Goal: Task Accomplishment & Management: Manage account settings

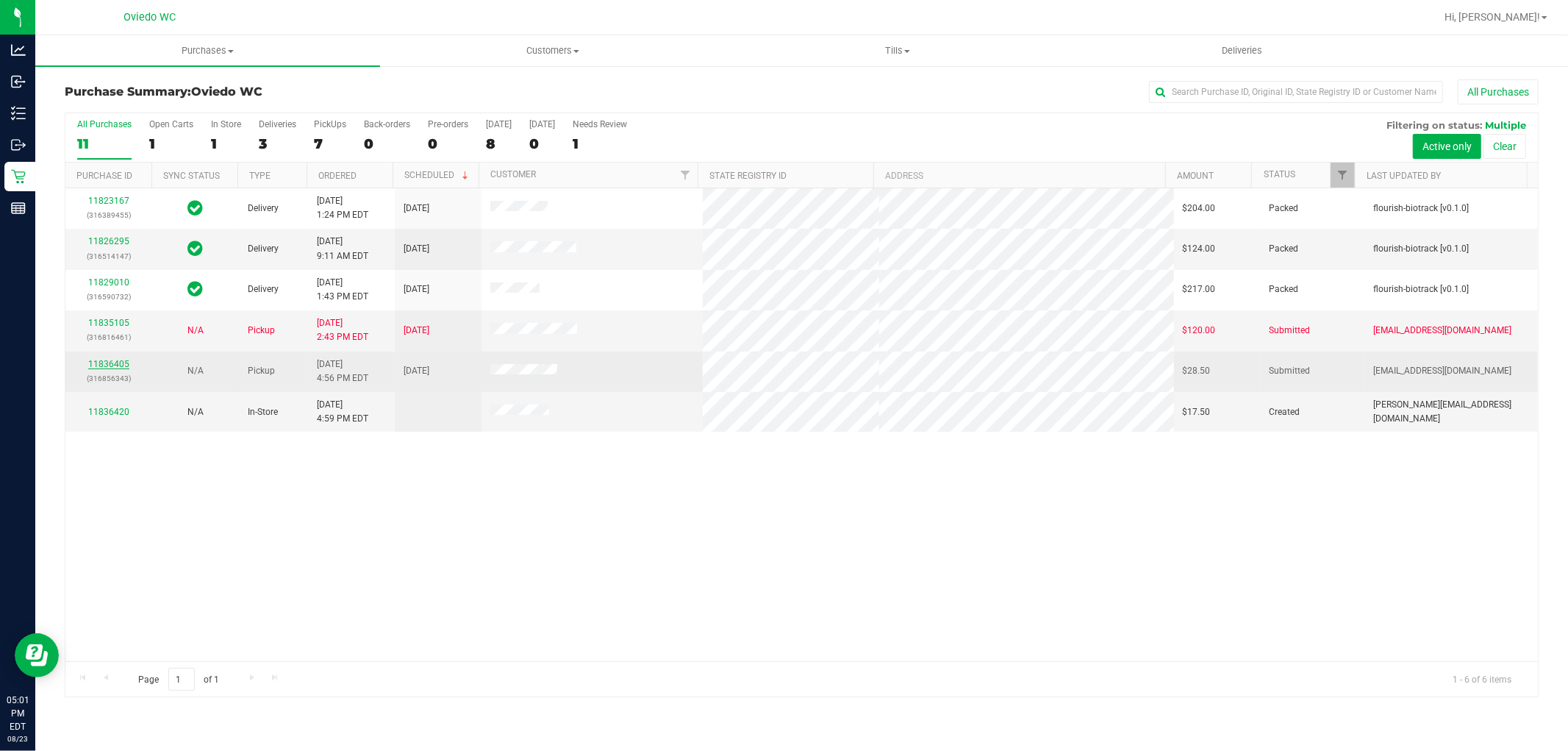
click at [122, 363] on link "11836405" at bounding box center [109, 364] width 41 height 10
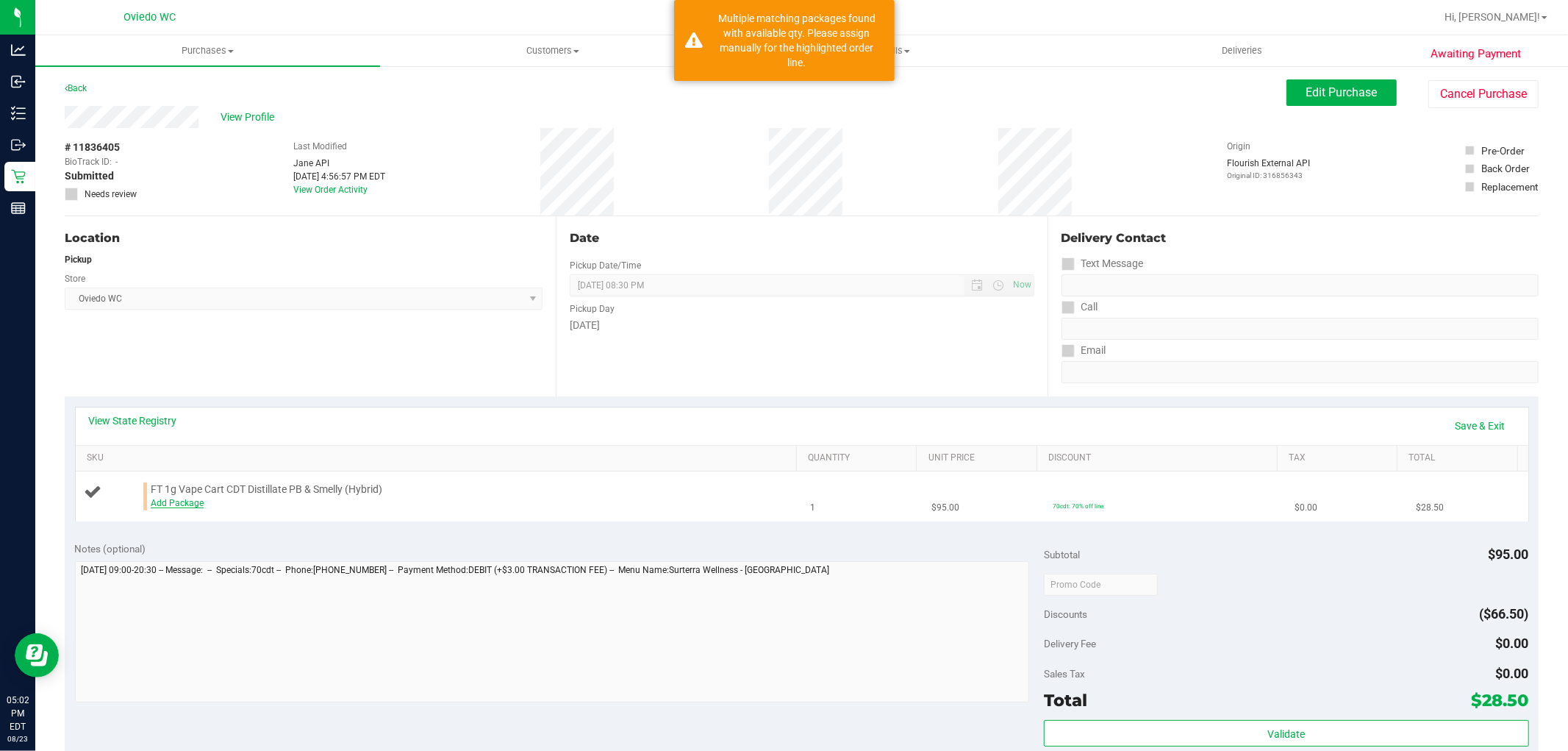
click at [189, 503] on link "Add Package" at bounding box center [177, 503] width 53 height 10
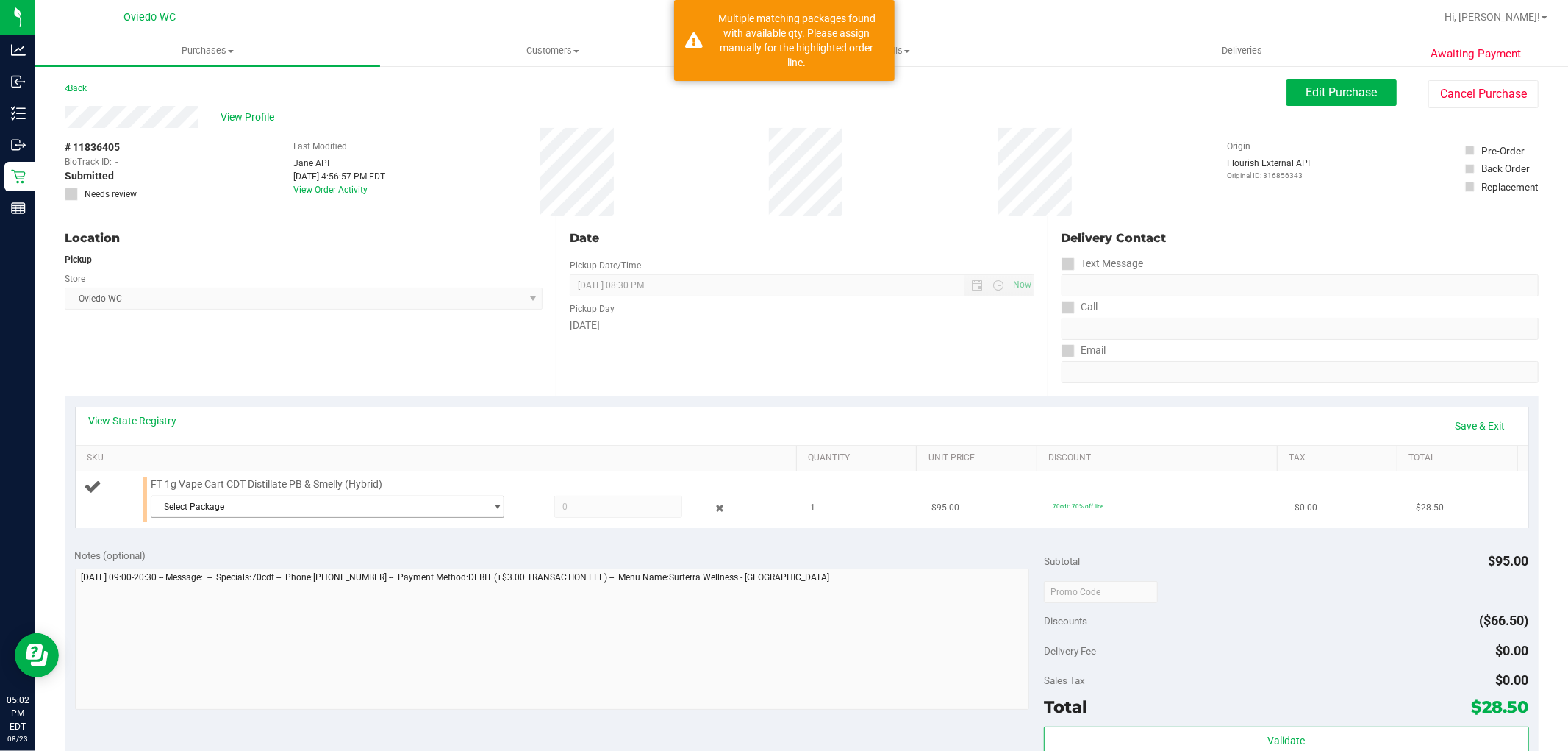
click at [434, 510] on span "Select Package" at bounding box center [318, 506] width 333 height 20
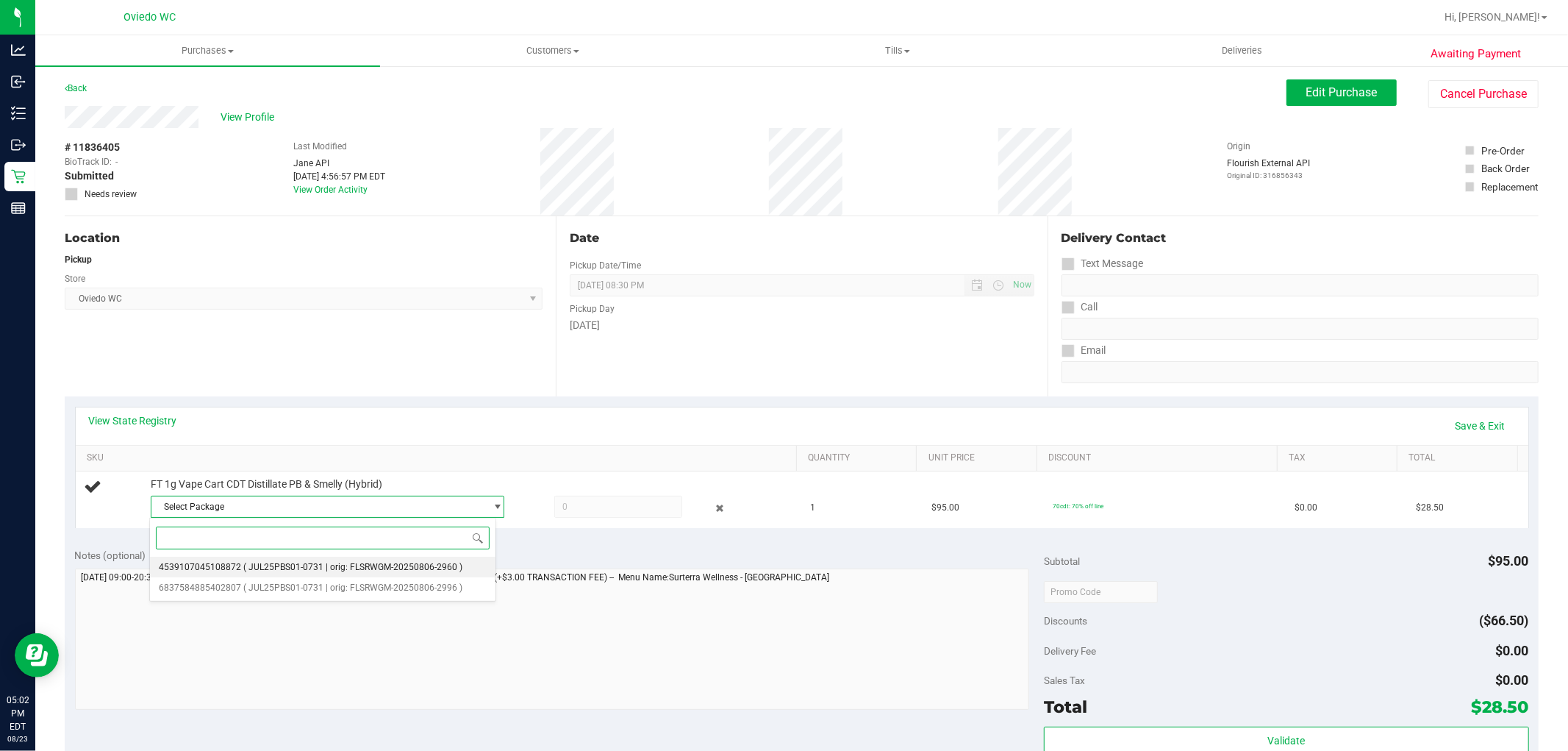
click at [334, 567] on span "( JUL25PBS01-0731 | orig: FLSRWGM-20250806-2960 )" at bounding box center [353, 567] width 219 height 10
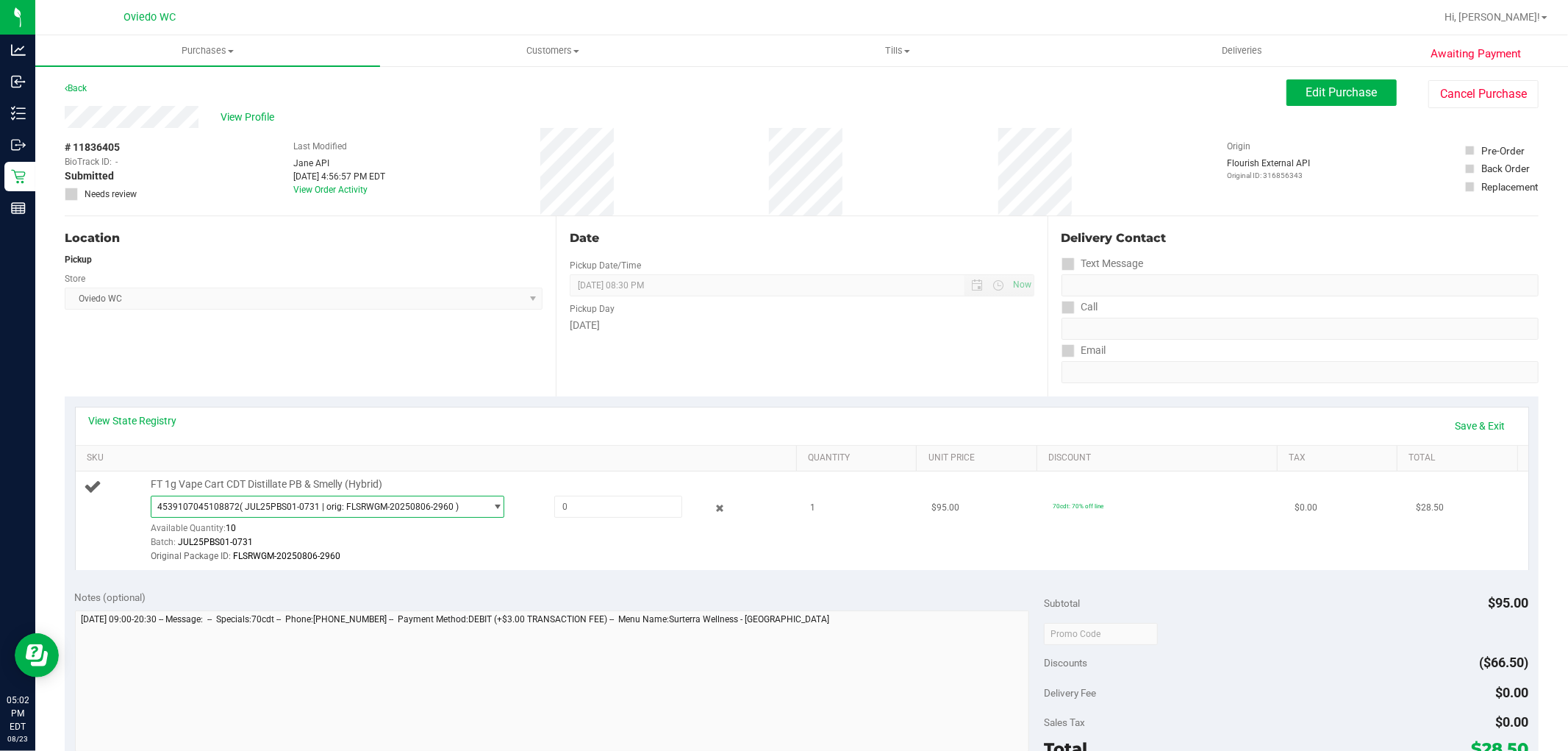
click at [362, 503] on span "( JUL25PBS01-0731 | orig: FLSRWGM-20250806-2960 )" at bounding box center [349, 507] width 219 height 10
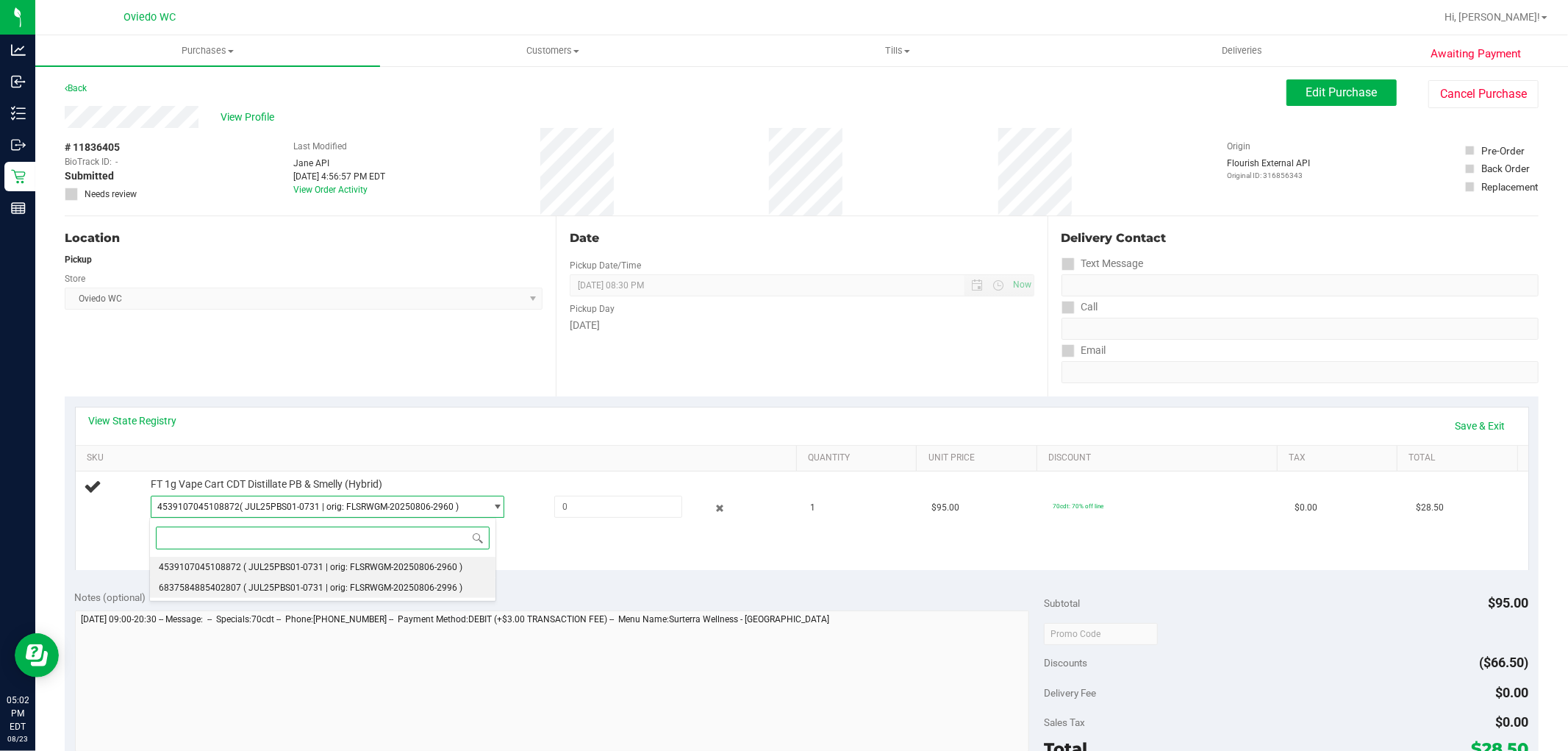
click at [348, 593] on span "( JUL25PBS01-0731 | orig: FLSRWGM-20250806-2996 )" at bounding box center [353, 588] width 219 height 10
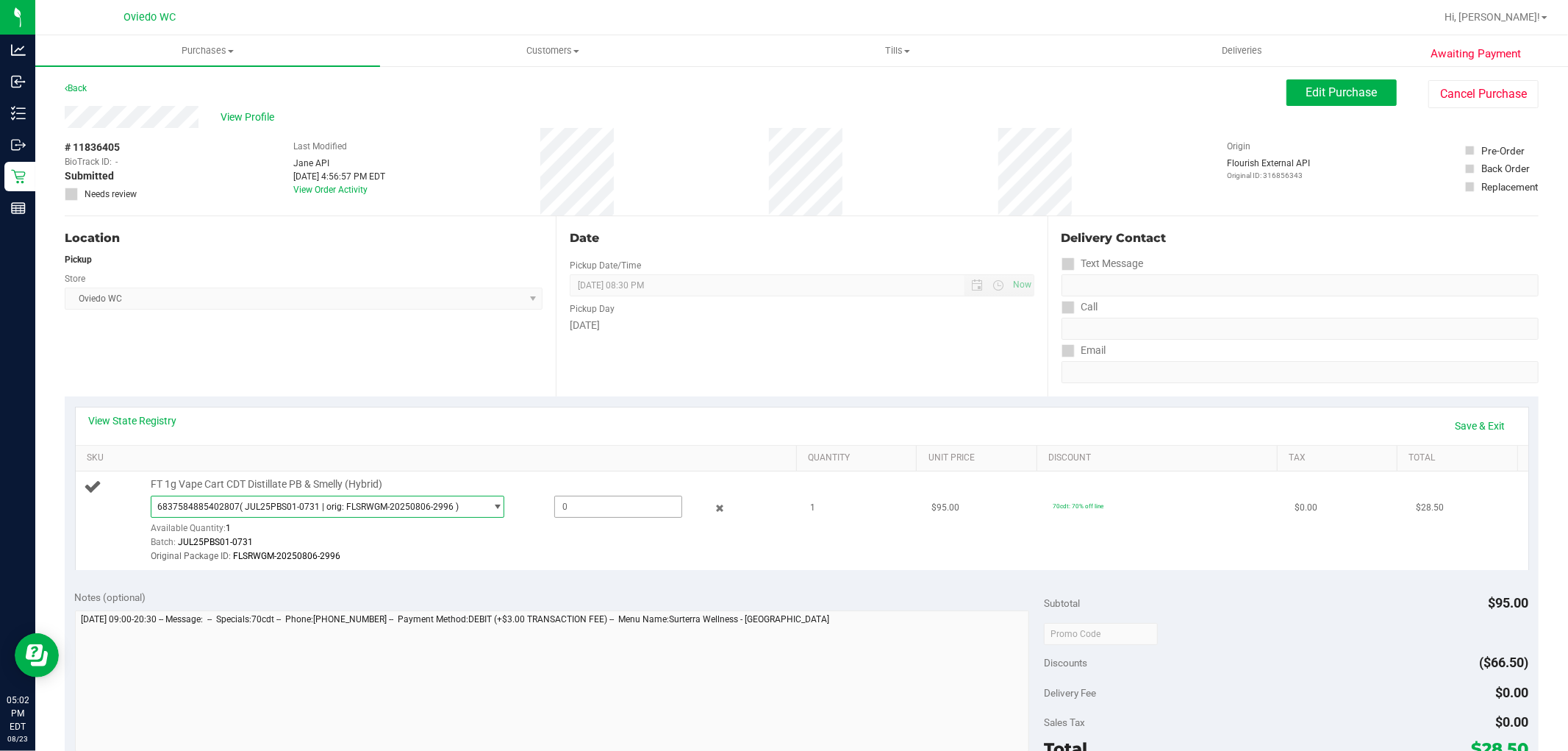
click at [621, 510] on span at bounding box center [618, 507] width 128 height 22
type input "1"
type input "1.0000"
click at [630, 542] on div "Batch: JUL25PBS01-0731" at bounding box center [470, 542] width 638 height 14
click at [465, 502] on span "6837584885402807 ( JUL25PBS01-0731 | orig: FLSRWGM-20250806-2996 )" at bounding box center [318, 506] width 333 height 20
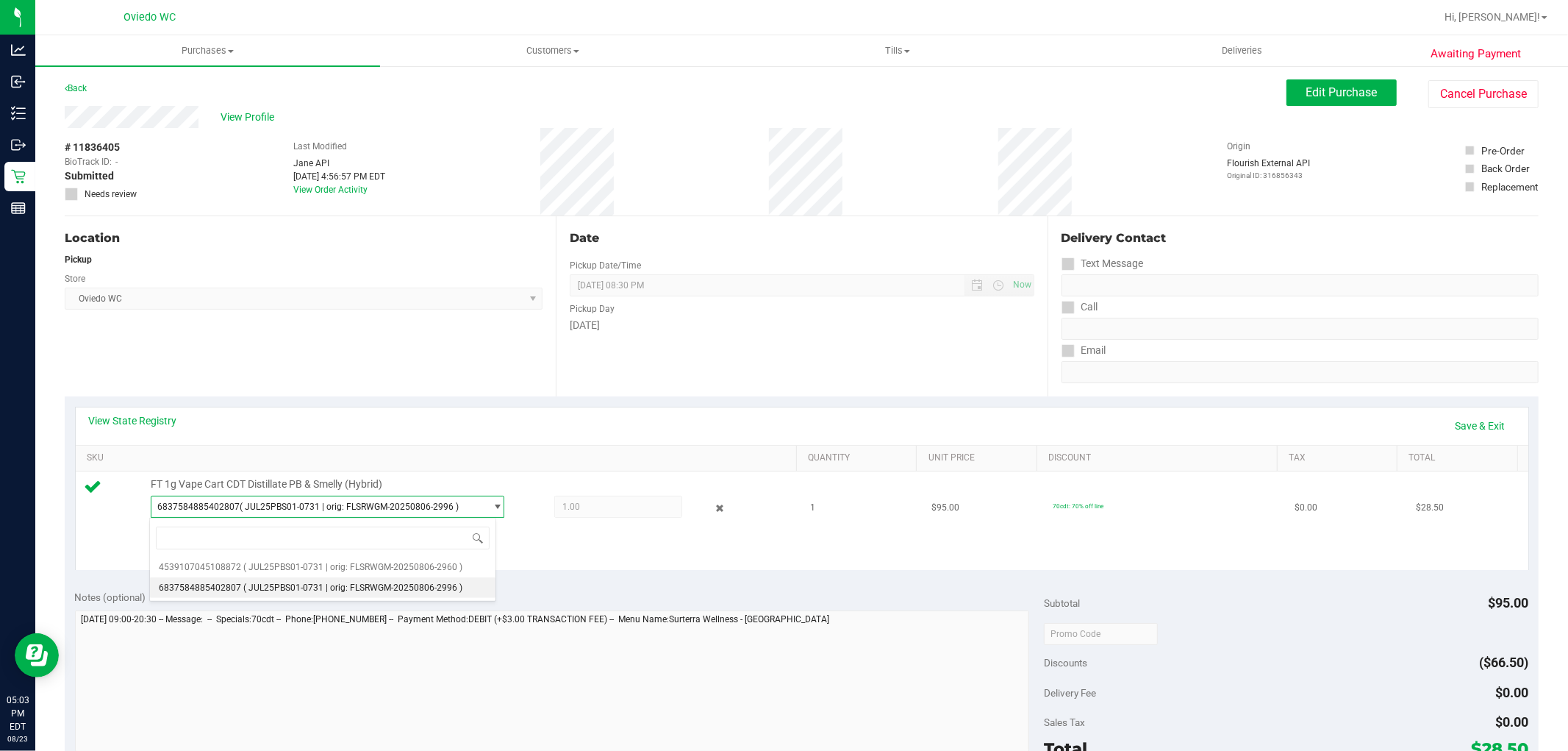
click at [524, 545] on div "Batch: JUL25PBS01-0731" at bounding box center [470, 542] width 638 height 14
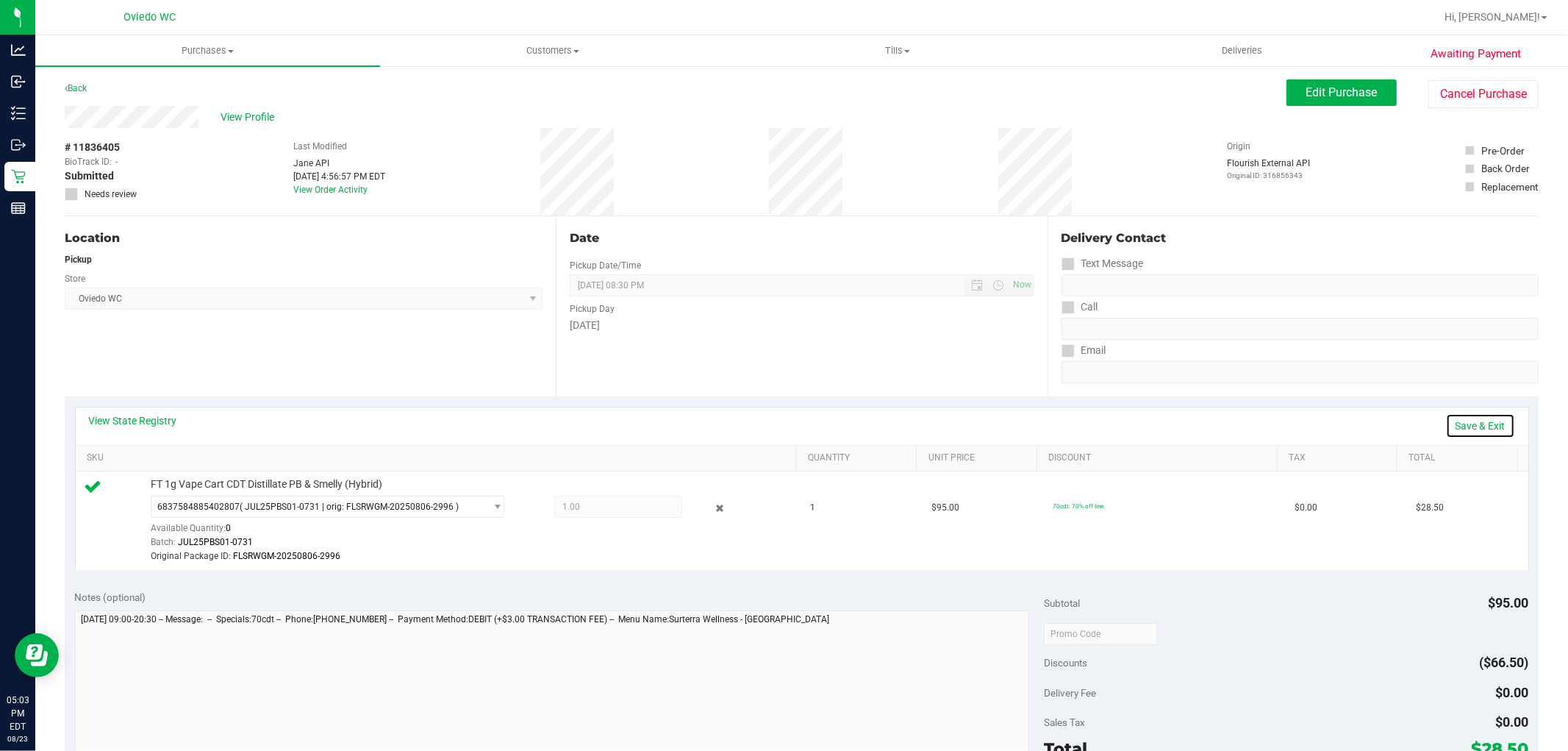
click at [1475, 424] on link "Save & Exit" at bounding box center [1480, 426] width 69 height 25
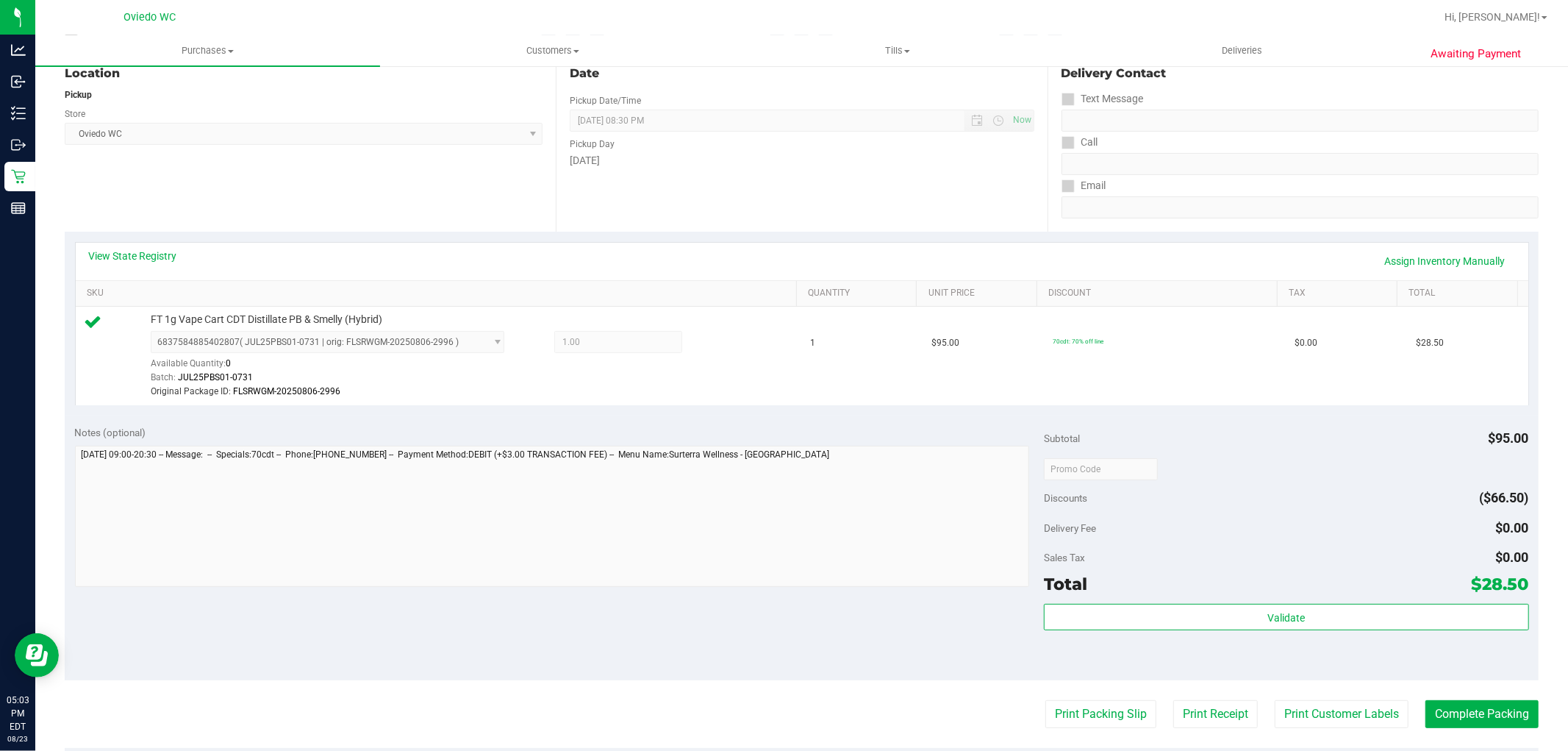
scroll to position [245, 0]
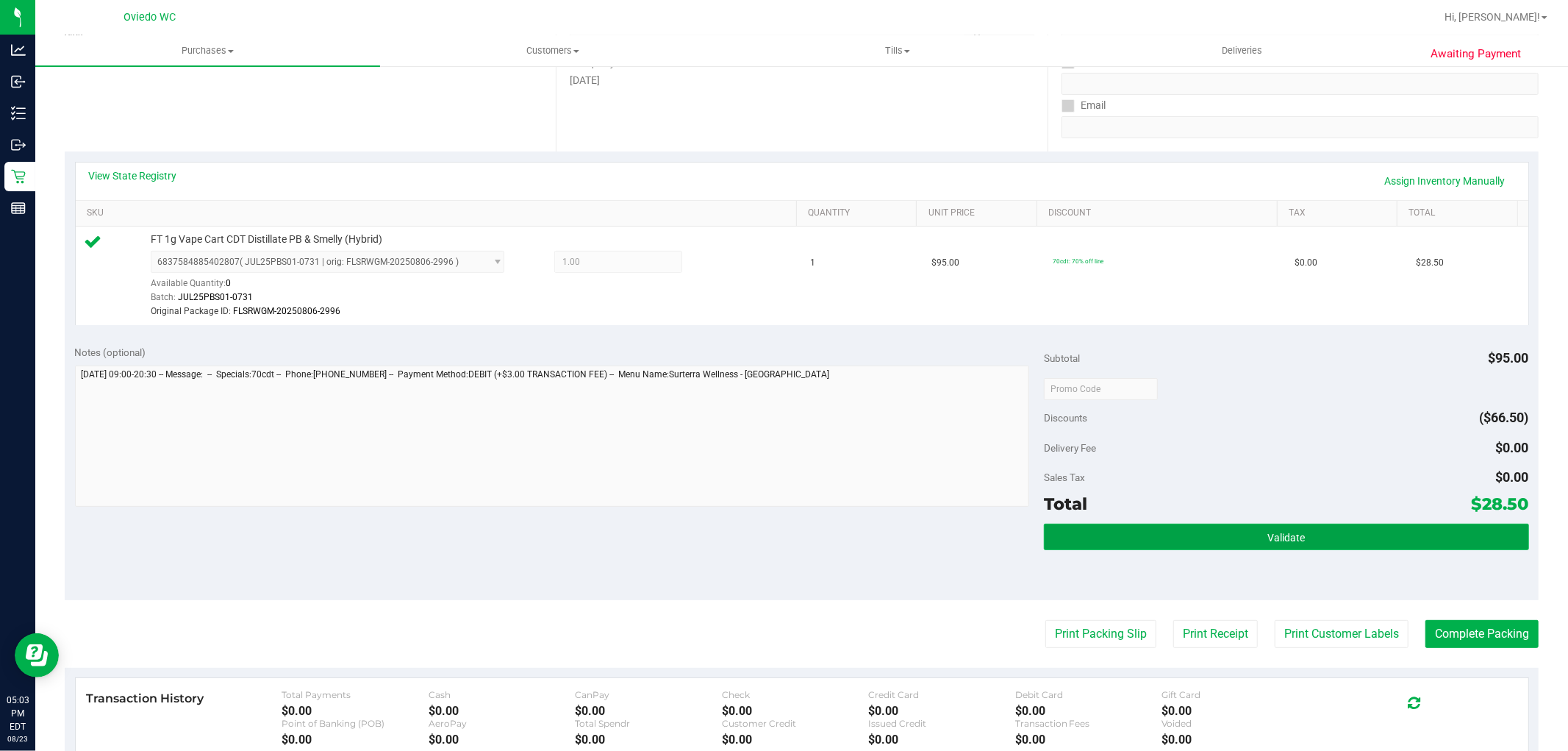
click at [1299, 524] on button "Validate" at bounding box center [1285, 536] width 484 height 26
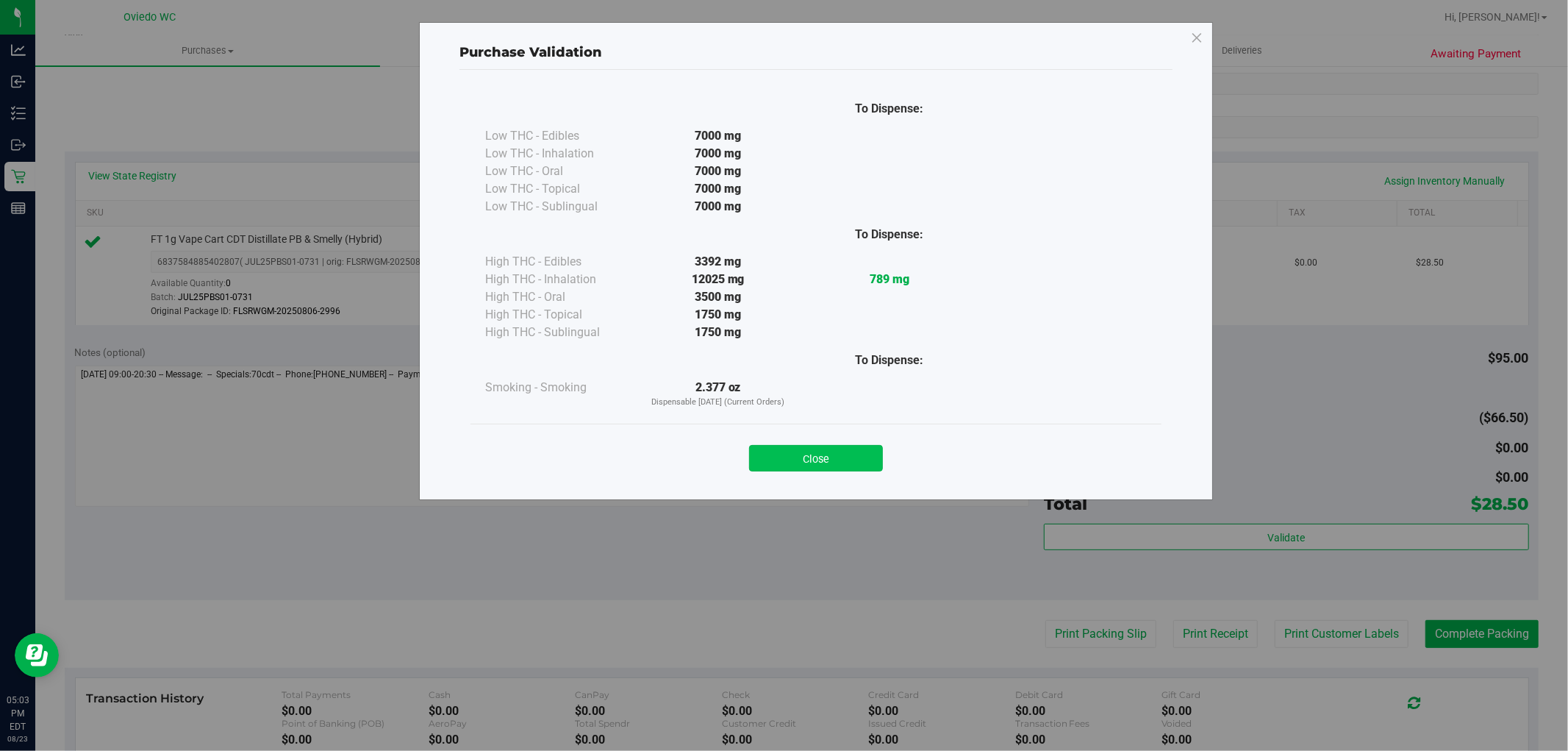
click at [825, 453] on button "Close" at bounding box center [816, 457] width 134 height 26
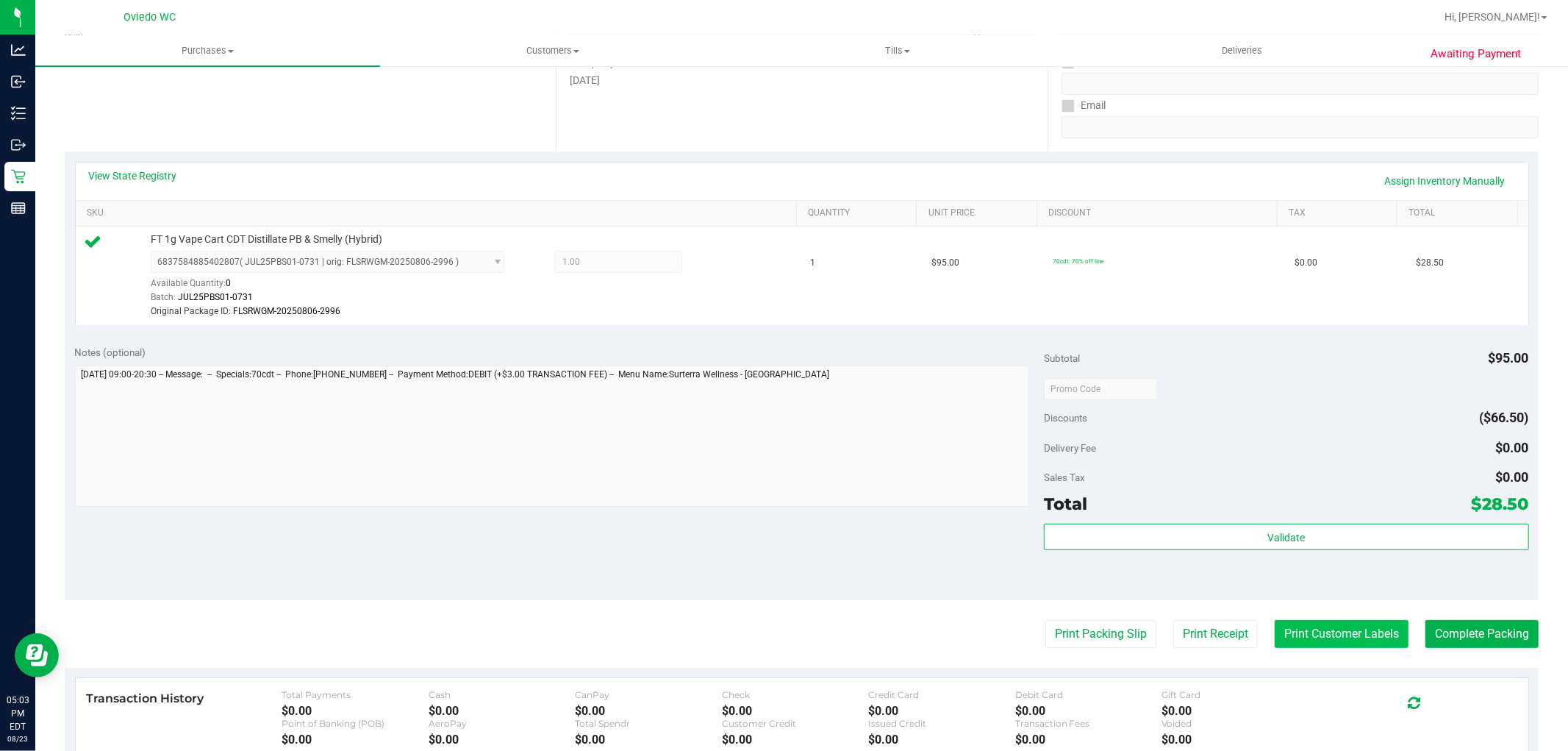
click at [1318, 645] on button "Print Customer Labels" at bounding box center [1341, 633] width 134 height 28
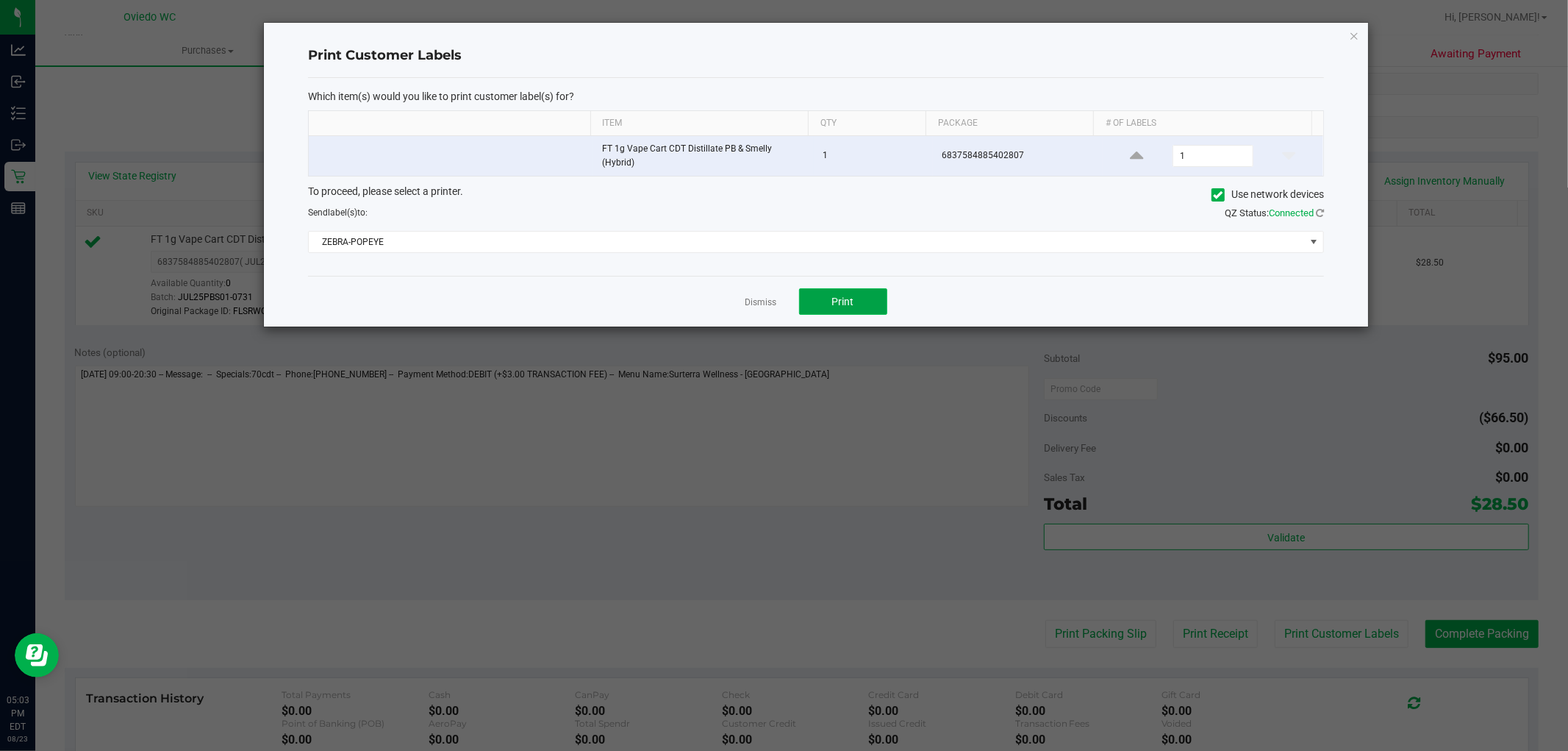
click at [855, 301] on button "Print" at bounding box center [842, 301] width 88 height 26
click at [764, 299] on link "Dismiss" at bounding box center [761, 302] width 32 height 13
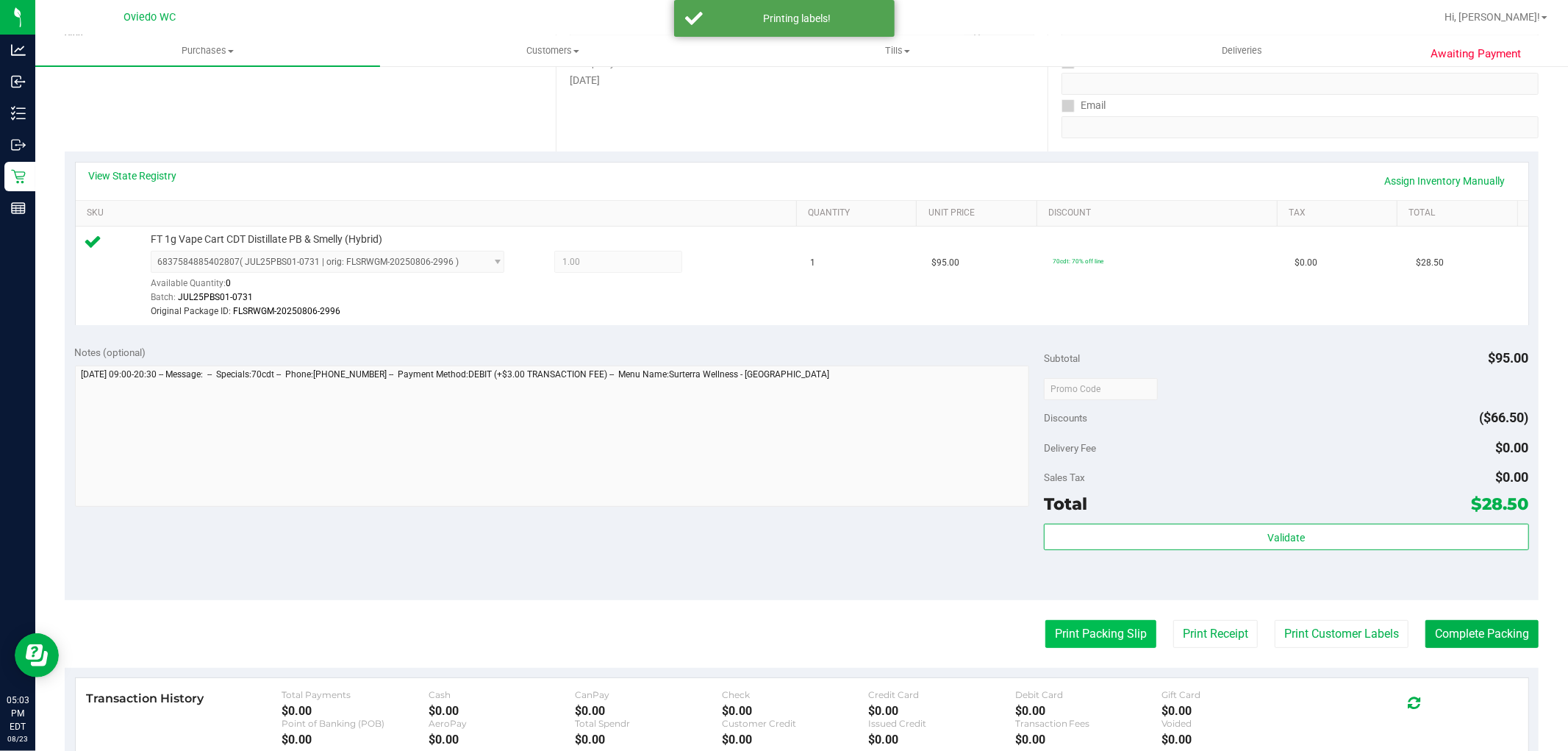
click at [1067, 627] on button "Print Packing Slip" at bounding box center [1101, 633] width 111 height 28
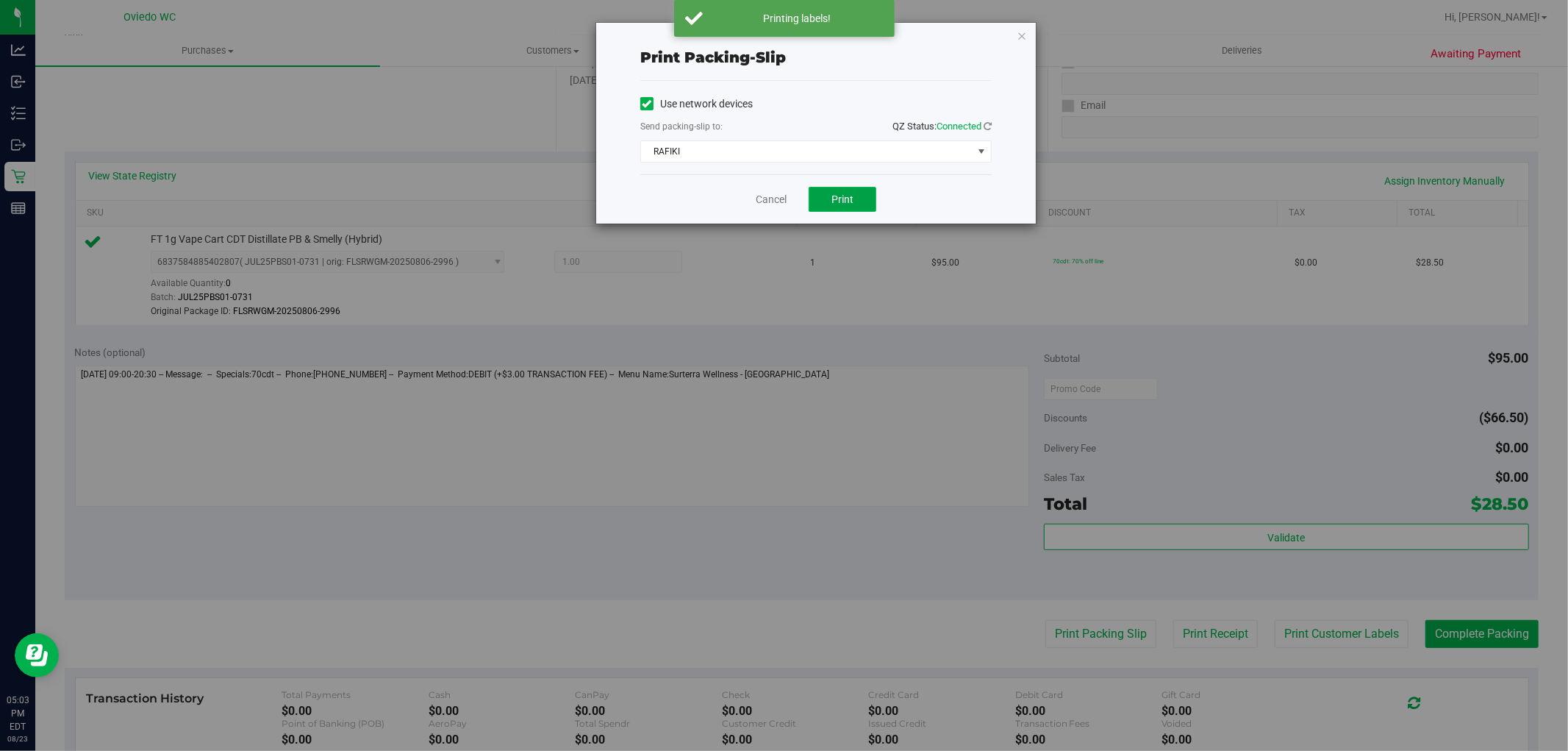
click at [844, 194] on span "Print" at bounding box center [842, 200] width 22 height 12
click at [770, 201] on link "Cancel" at bounding box center [771, 200] width 31 height 15
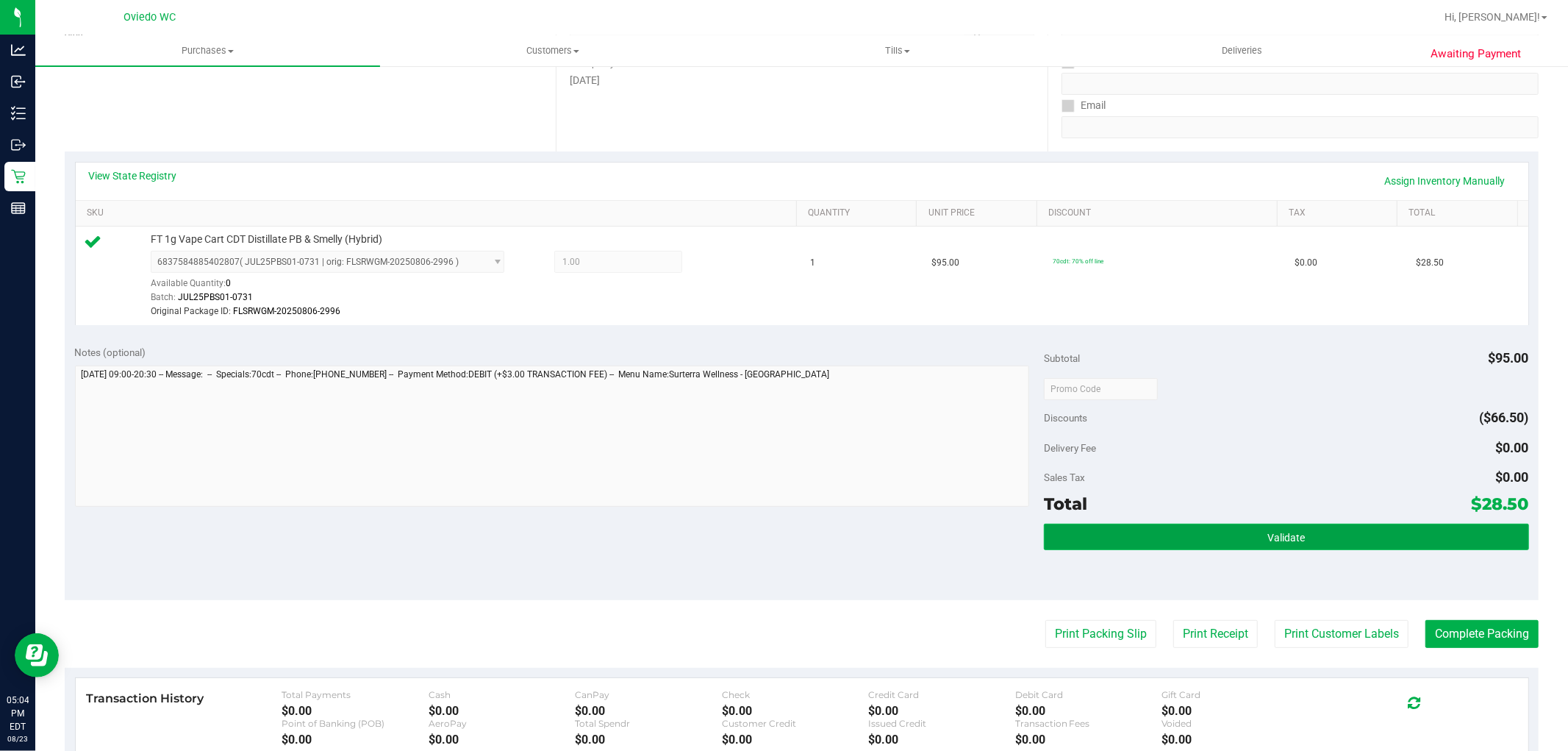
click at [1225, 542] on button "Validate" at bounding box center [1285, 536] width 484 height 26
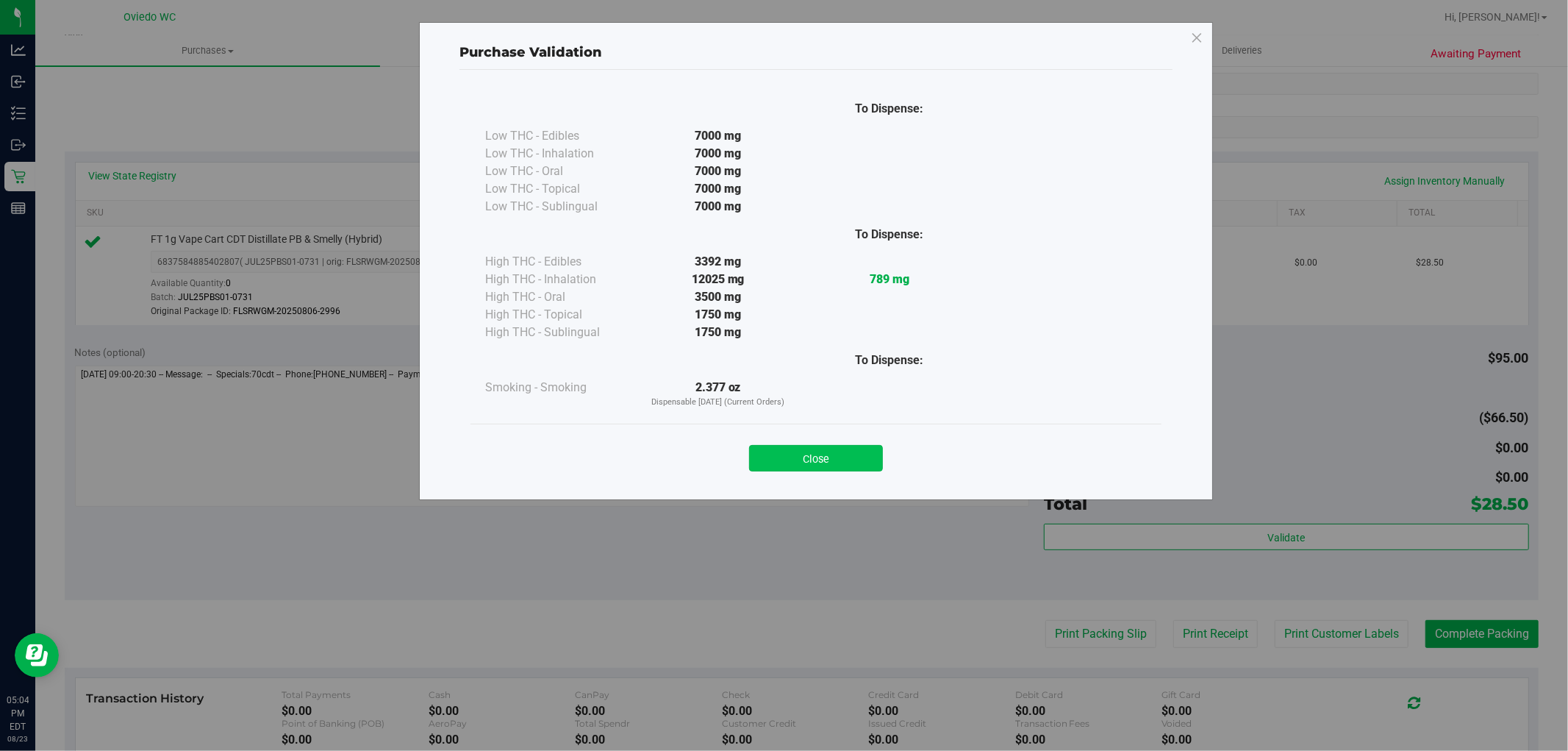
click at [792, 451] on button "Close" at bounding box center [816, 457] width 134 height 26
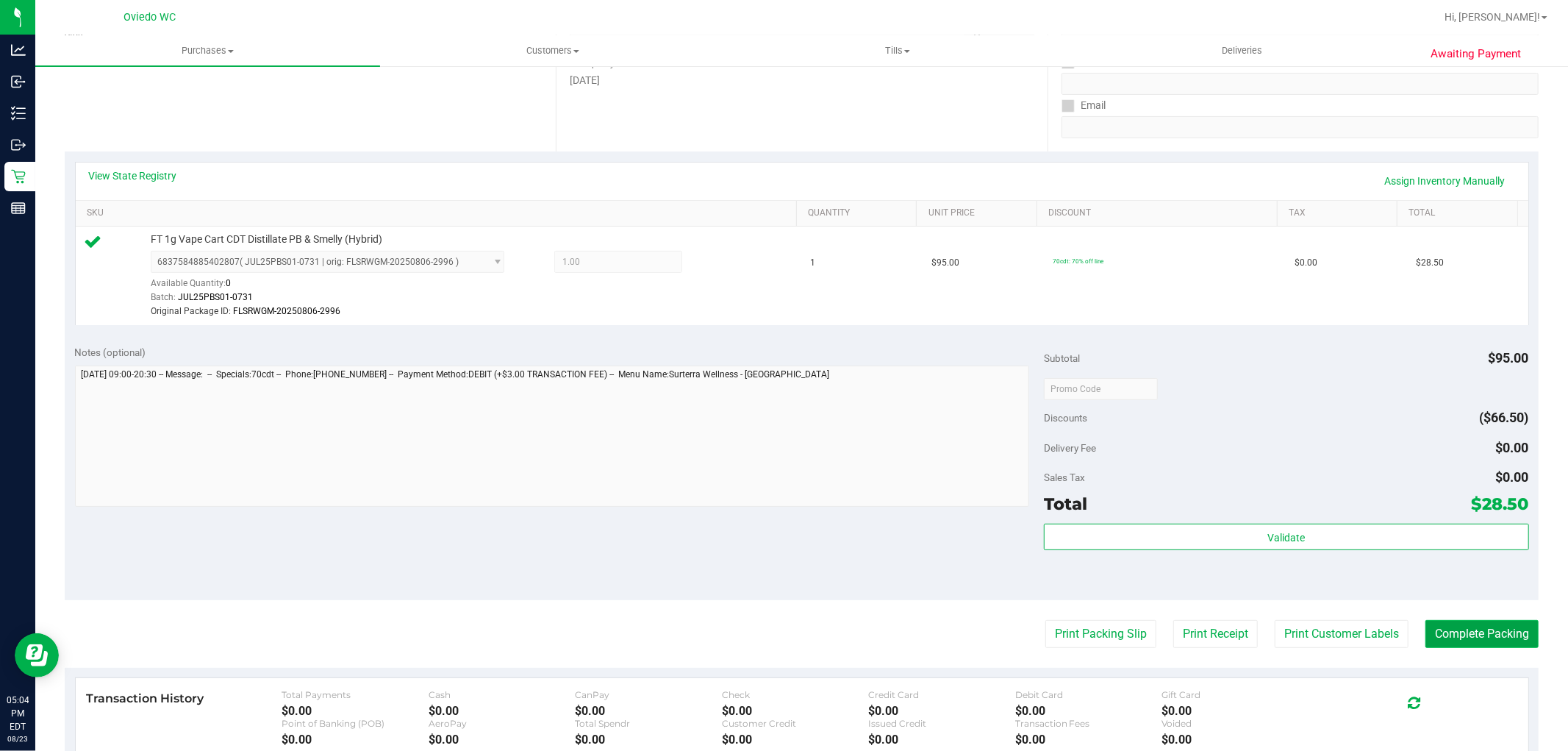
click at [1482, 641] on button "Complete Packing" at bounding box center [1481, 633] width 113 height 28
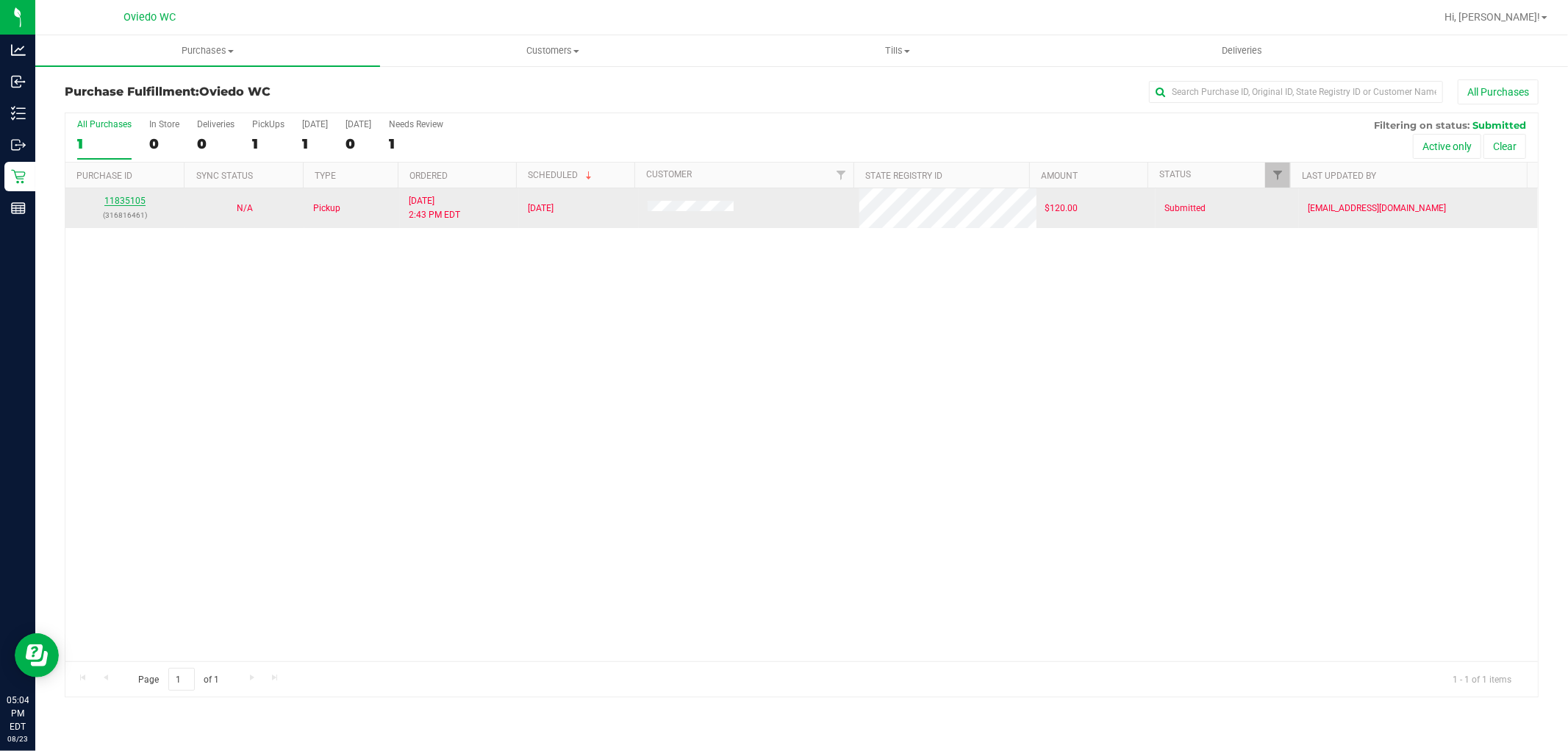
click at [111, 199] on link "11835105" at bounding box center [125, 200] width 41 height 10
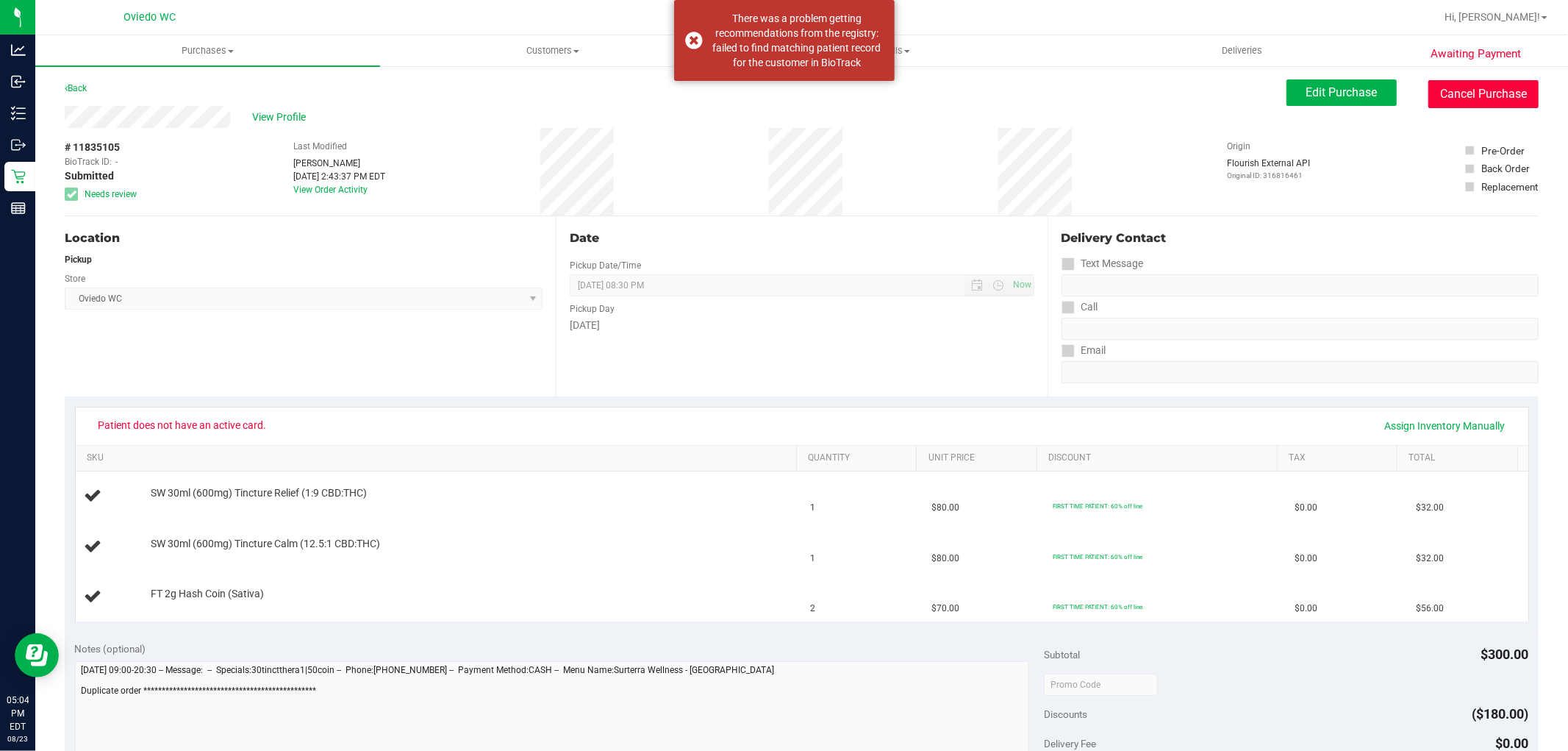
click at [1500, 93] on button "Cancel Purchase" at bounding box center [1483, 93] width 110 height 28
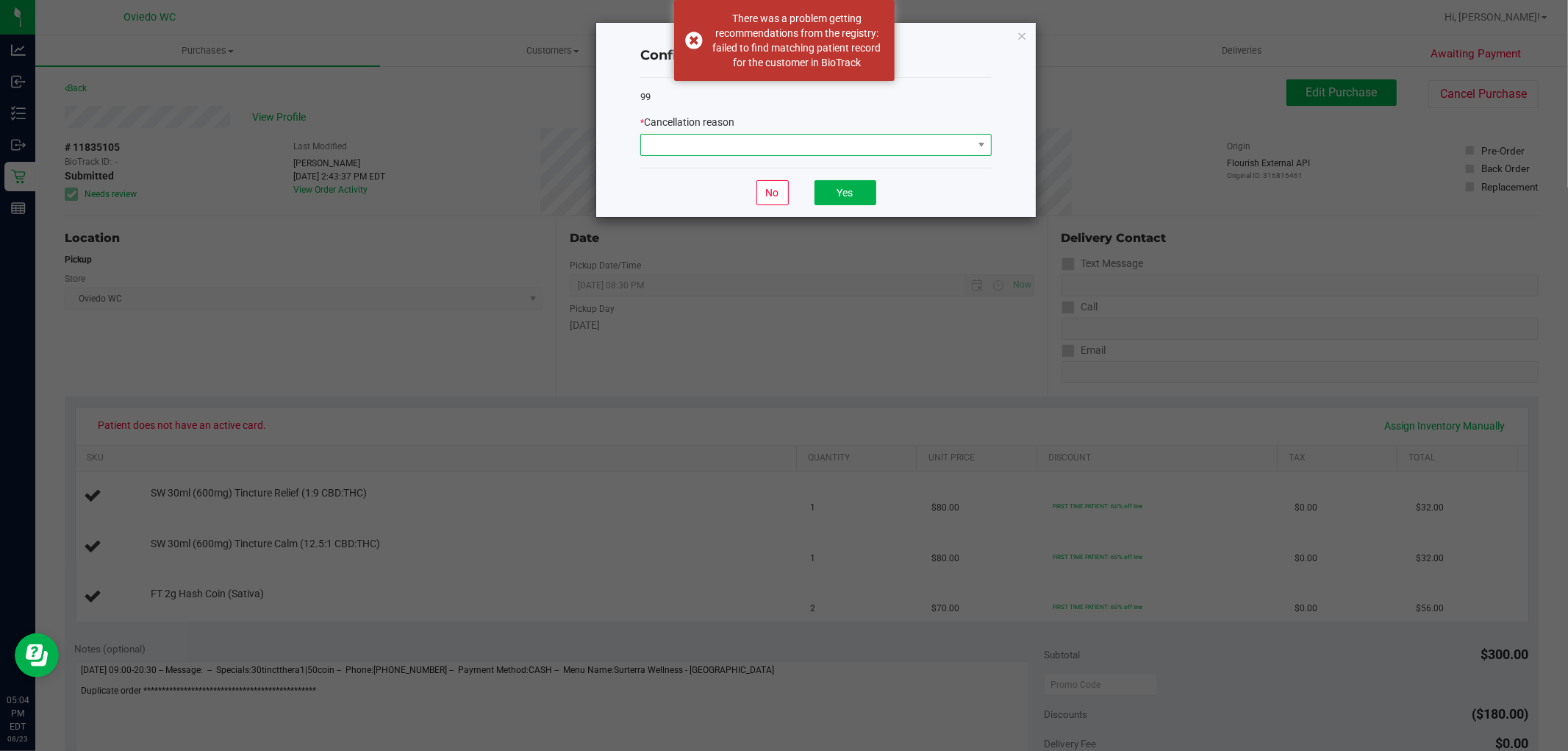
click at [805, 140] on span at bounding box center [806, 145] width 332 height 20
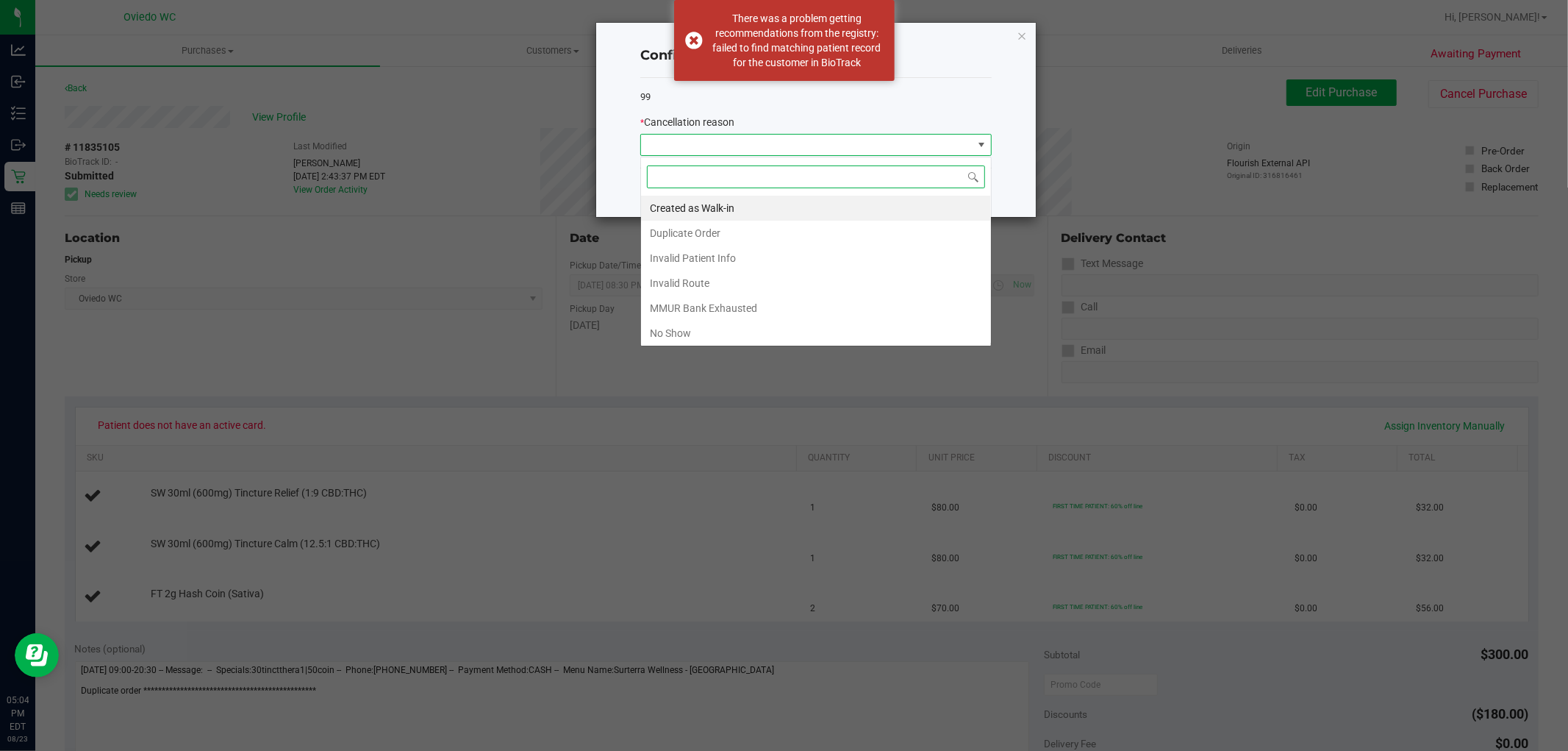
scroll to position [22, 351]
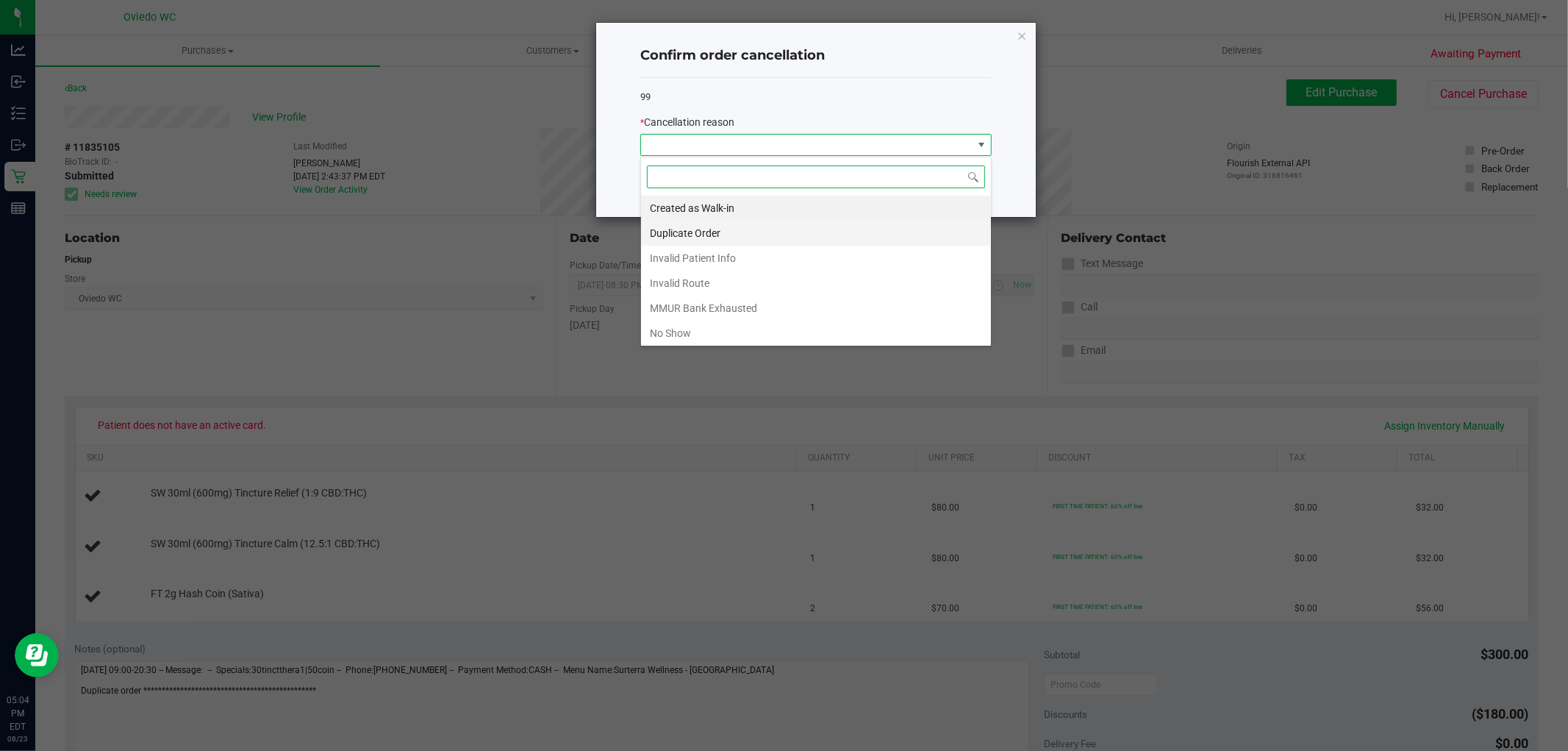
click at [742, 232] on li "Duplicate Order" at bounding box center [816, 233] width 350 height 25
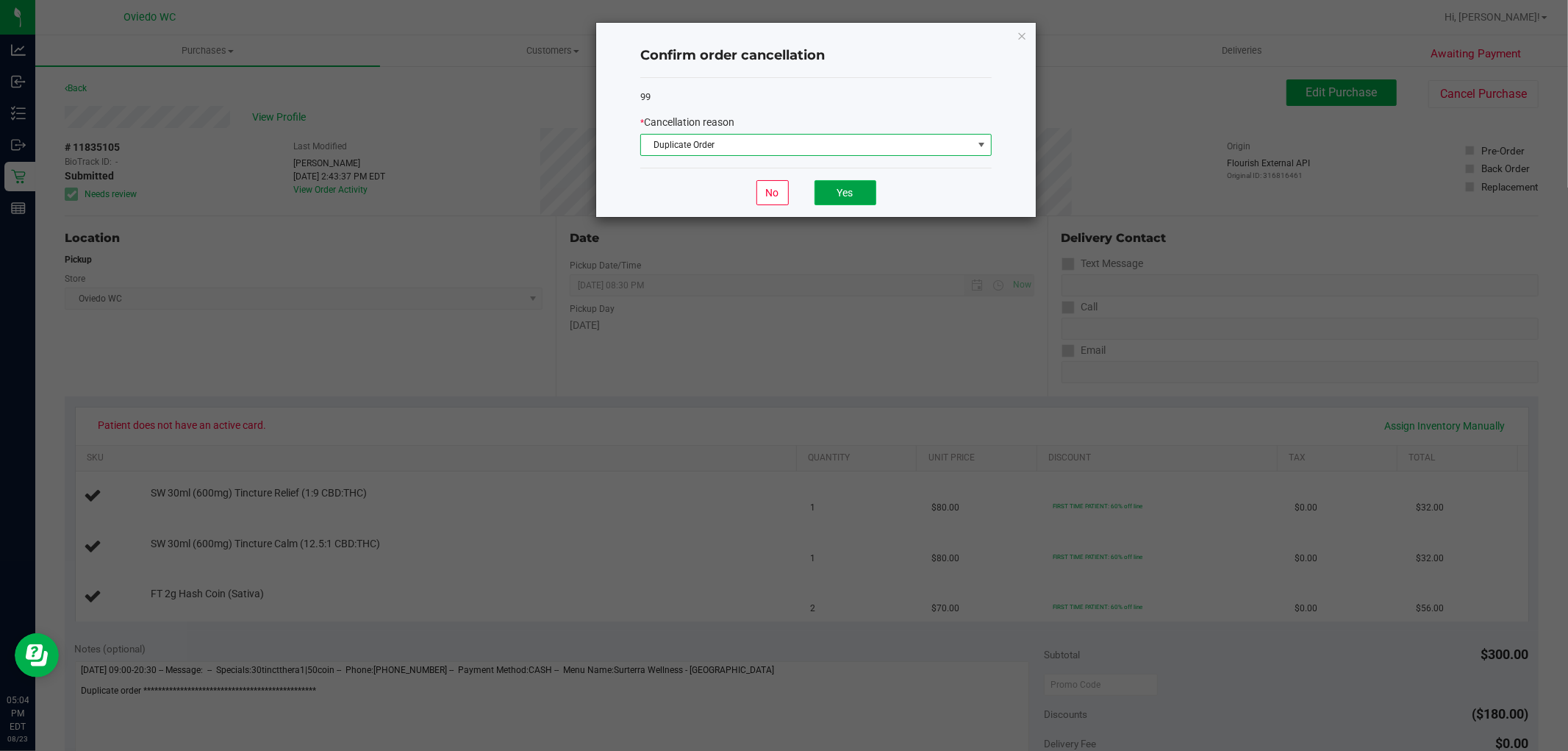
click at [858, 194] on button "Yes" at bounding box center [845, 193] width 61 height 25
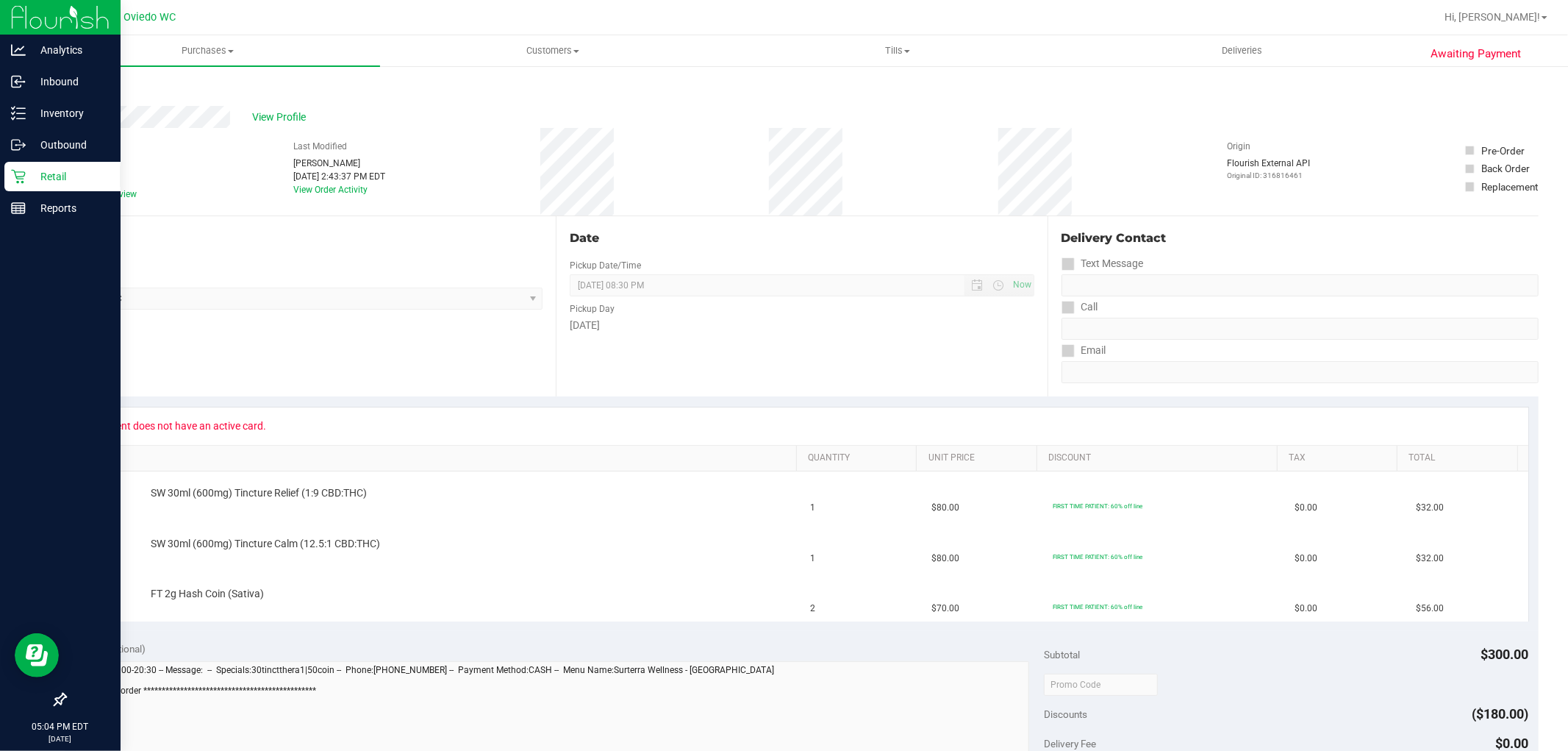
click at [52, 175] on p "Retail" at bounding box center [70, 176] width 88 height 18
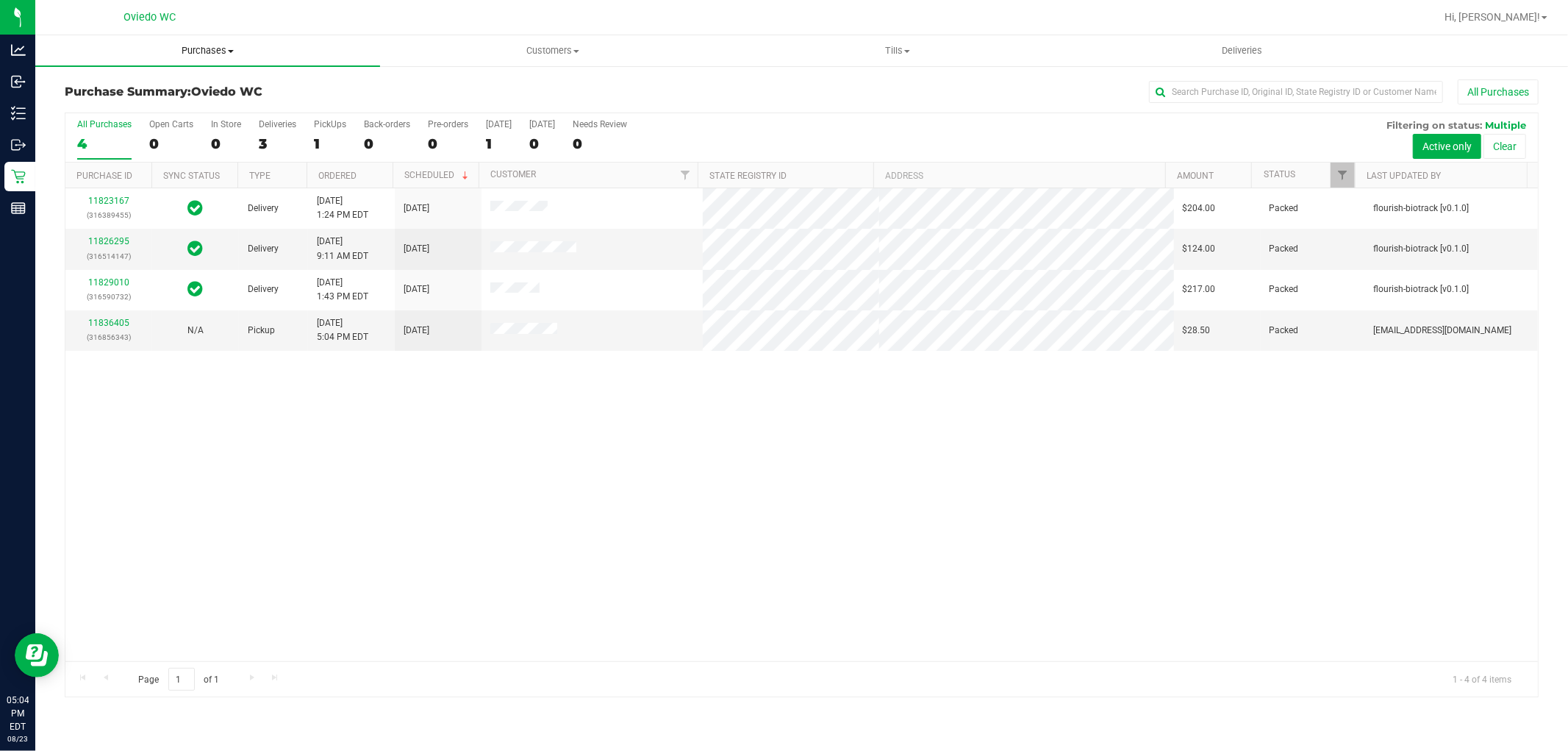
click at [218, 56] on span "Purchases" at bounding box center [208, 51] width 345 height 13
click at [166, 110] on li "Fulfillment" at bounding box center [208, 106] width 345 height 18
